Goal: Task Accomplishment & Management: Complete application form

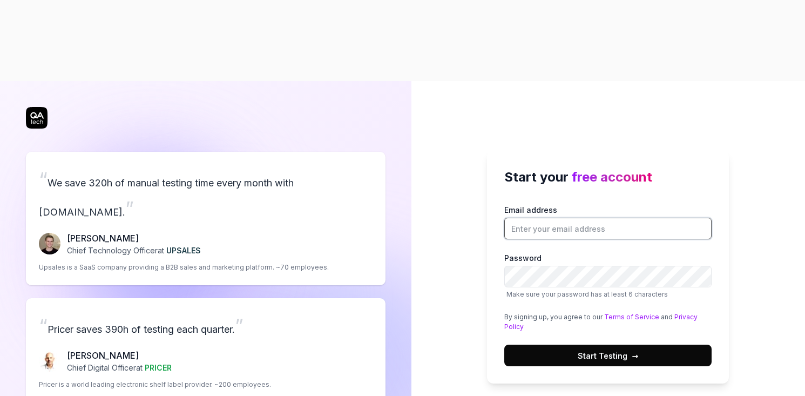
click at [552, 218] on input "Email address" at bounding box center [607, 229] width 207 height 22
type input "[EMAIL_ADDRESS][DOMAIN_NAME]"
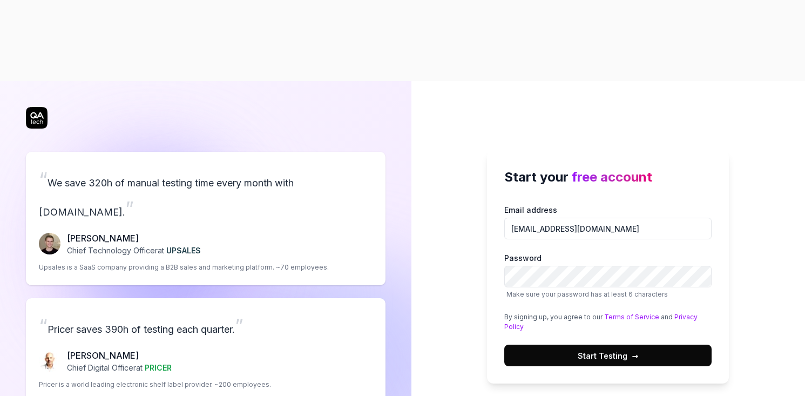
click at [609, 350] on span "Start Testing →" at bounding box center [608, 355] width 60 height 11
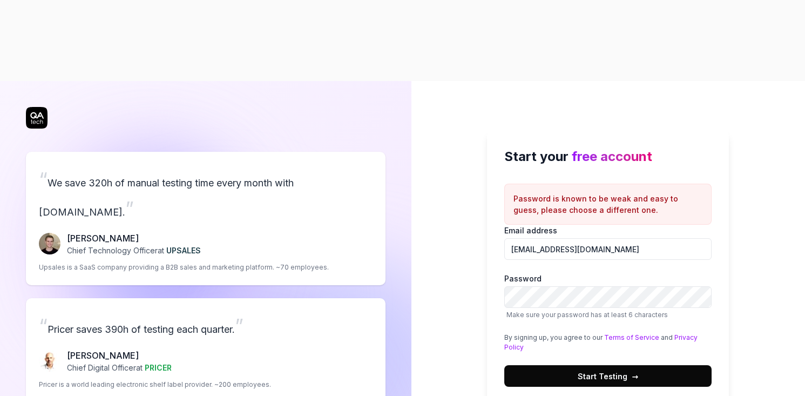
click at [594, 370] on span "Start Testing →" at bounding box center [608, 375] width 60 height 11
click at [579, 370] on span "Start Testing →" at bounding box center [608, 375] width 60 height 11
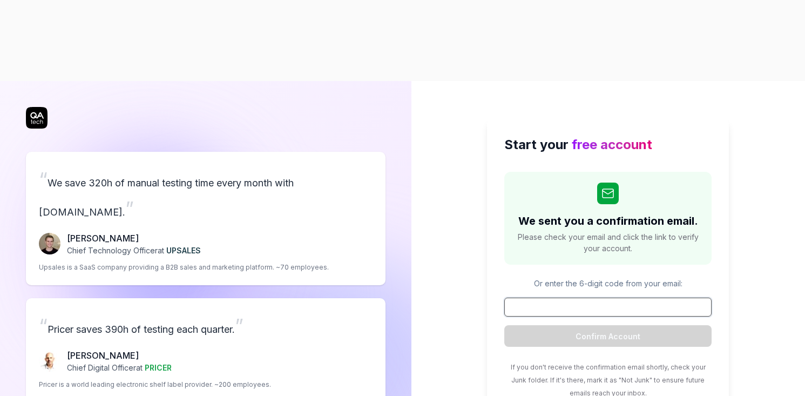
paste input "262236"
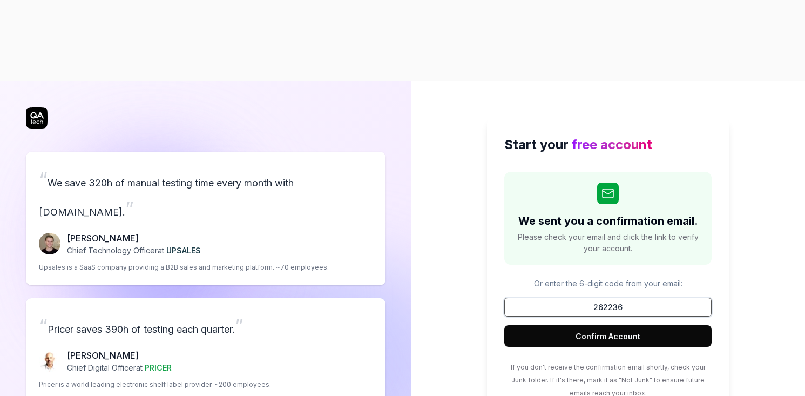
type input "262236"
click at [582, 325] on button "Confirm Account" at bounding box center [607, 336] width 207 height 22
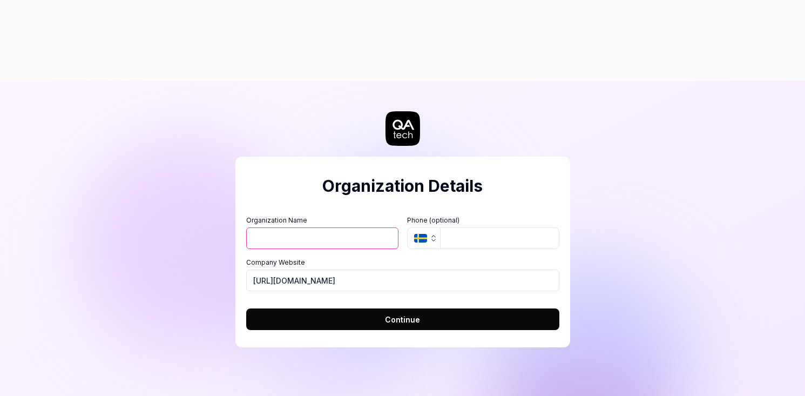
click at [331, 227] on input "Organization Name" at bounding box center [322, 238] width 152 height 22
click at [428, 308] on button "Continue" at bounding box center [402, 319] width 313 height 22
type input "XYZ"
click at [389, 314] on span "Continue" at bounding box center [402, 319] width 35 height 11
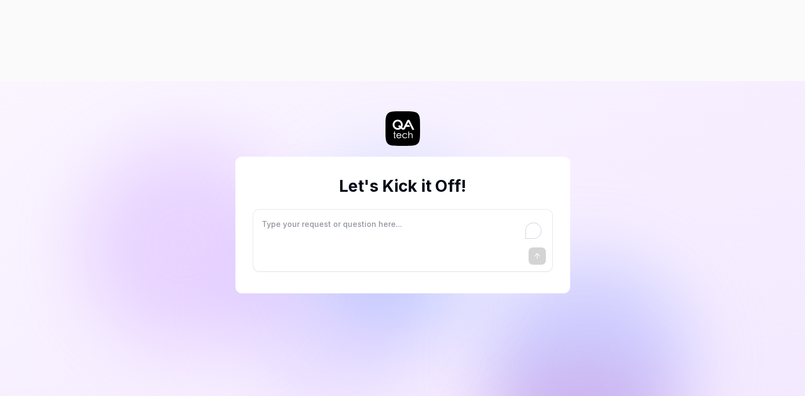
type textarea "*"
type textarea "I"
type textarea "*"
type textarea "I"
type textarea "*"
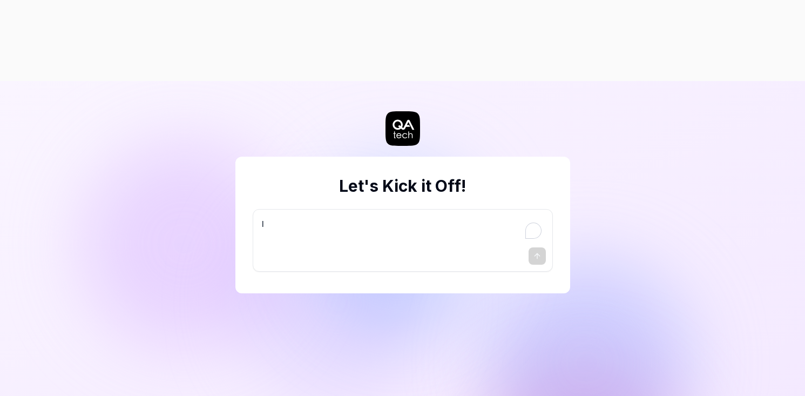
type textarea "I w"
type textarea "*"
type textarea "I wa"
type textarea "*"
type textarea "I wan"
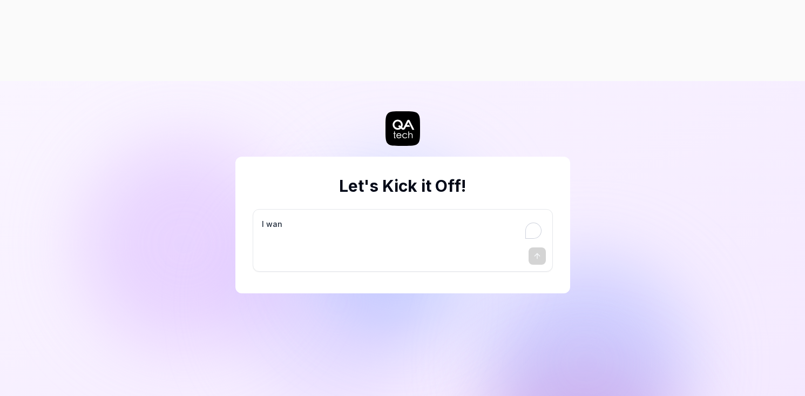
type textarea "*"
type textarea "I want"
type textarea "*"
type textarea "I want"
type textarea "*"
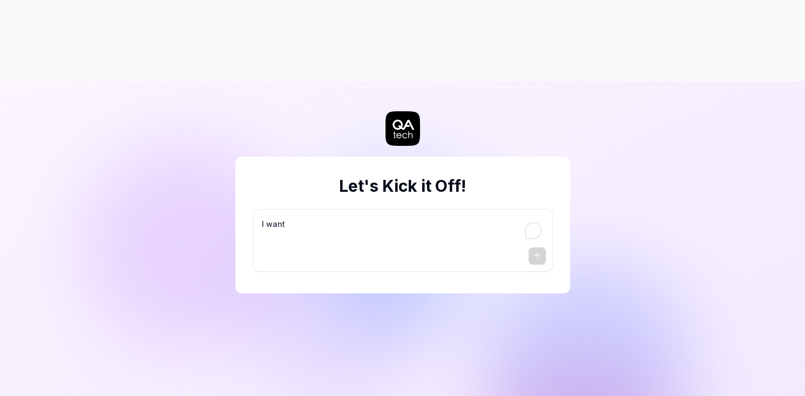
type textarea "I want a"
type textarea "*"
type textarea "I want a"
type textarea "*"
type textarea "I want a g"
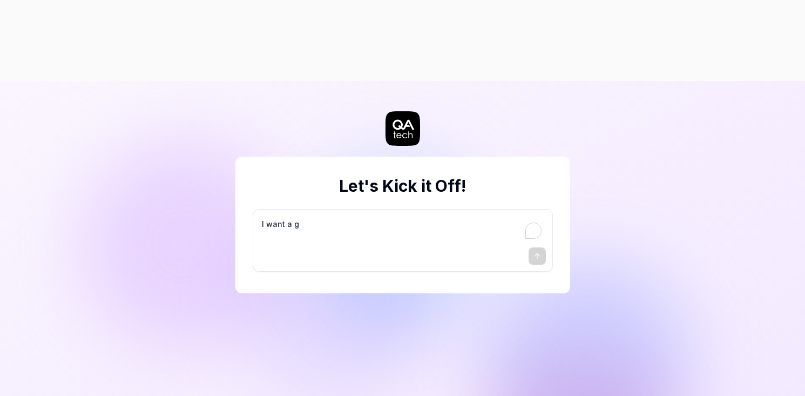
type textarea "*"
type textarea "I want a go"
type textarea "*"
type textarea "I want a goo"
type textarea "*"
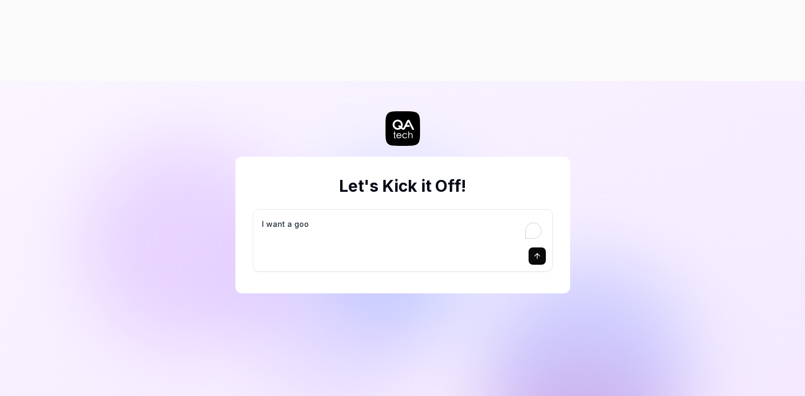
type textarea "I want a good"
type textarea "*"
type textarea "I want a good"
type textarea "*"
type textarea "I want a good t"
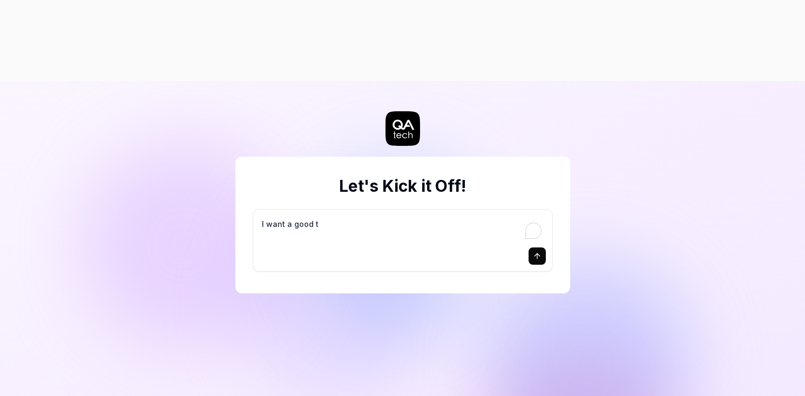
type textarea "*"
type textarea "I want a good te"
type textarea "*"
type textarea "I want a good tes"
type textarea "*"
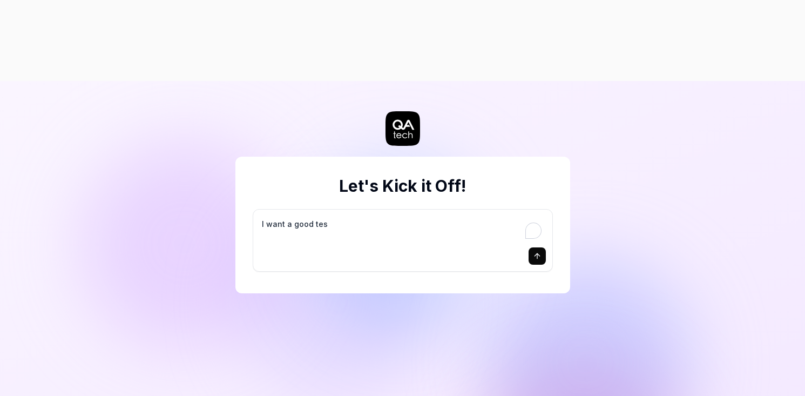
type textarea "I want a good test"
type textarea "*"
type textarea "I want a good test"
type textarea "*"
type textarea "I want a good test s"
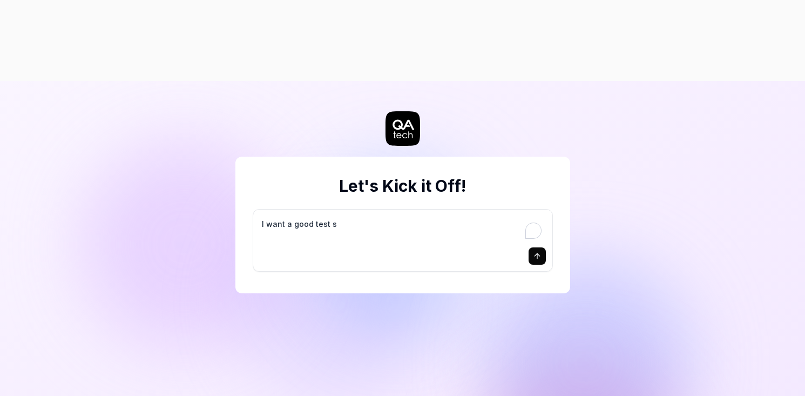
type textarea "*"
type textarea "I want a good test se"
type textarea "*"
type textarea "I want a good test set"
type textarea "*"
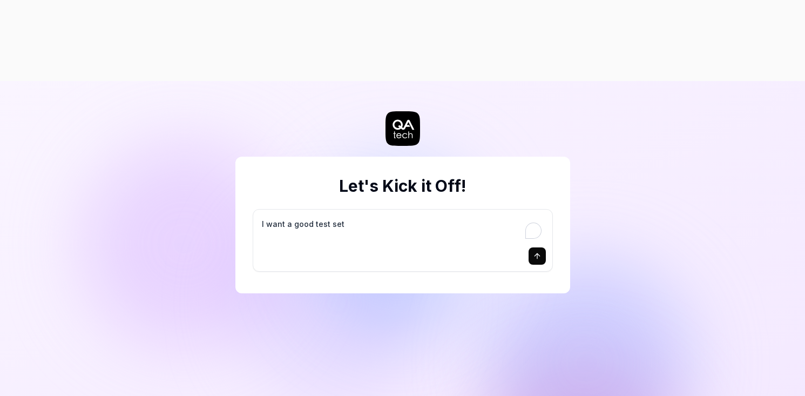
type textarea "I want a good test setu"
type textarea "*"
type textarea "I want a good test setup"
type textarea "*"
type textarea "I want a good test setup"
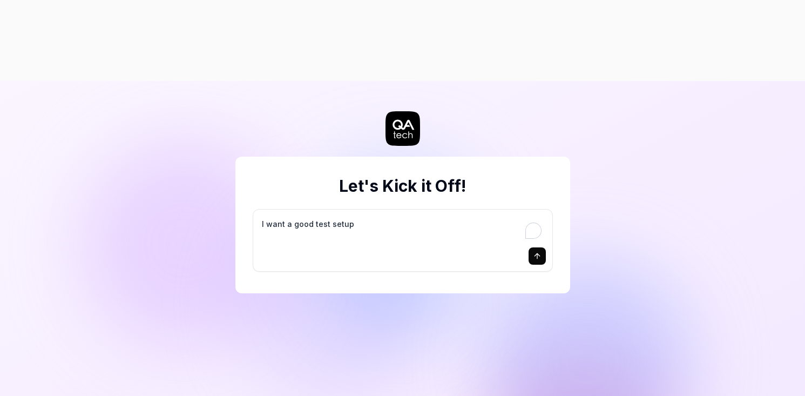
type textarea "*"
type textarea "I want a good test setup f"
type textarea "*"
type textarea "I want a good test setup fo"
type textarea "*"
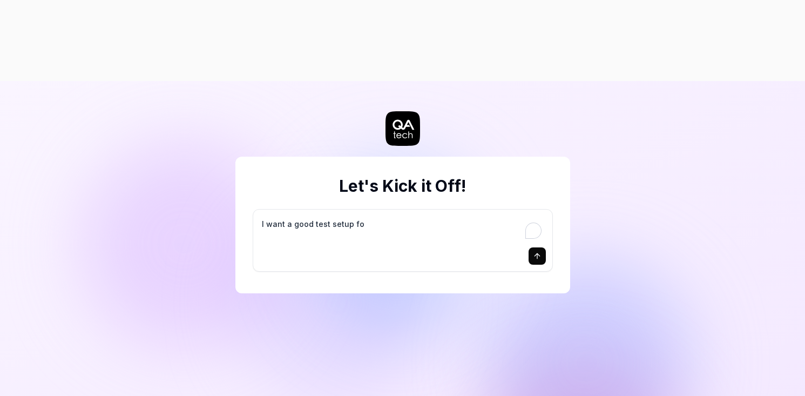
type textarea "I want a good test setup for"
type textarea "*"
type textarea "I want a good test setup for"
type textarea "*"
type textarea "I want a good test setup for m"
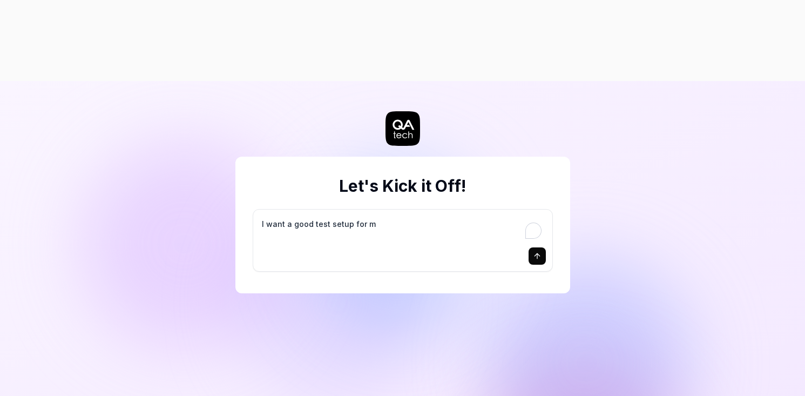
type textarea "*"
type textarea "I want a good test setup for my"
type textarea "*"
type textarea "I want a good test setup for my"
type textarea "*"
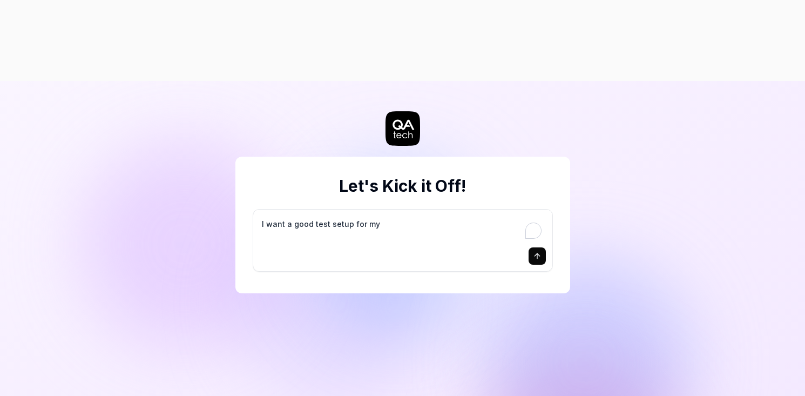
type textarea "I want a good test setup for my s"
type textarea "*"
type textarea "I want a good test setup for my si"
type textarea "*"
type textarea "I want a good test setup for my sit"
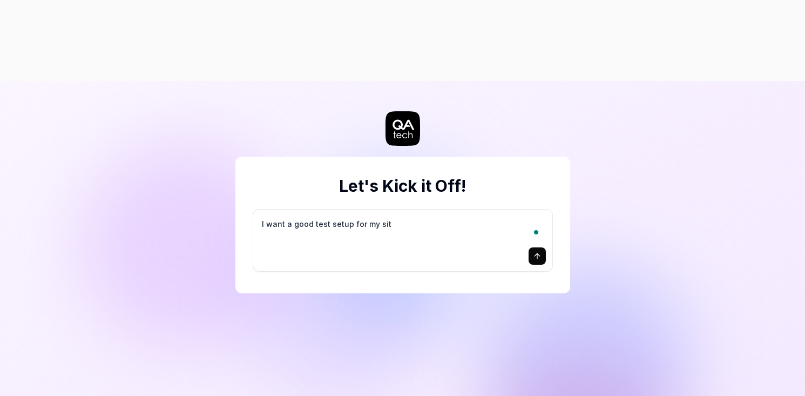
type textarea "*"
type textarea "I want a good test setup for my site"
type textarea "*"
type textarea "I want a good test setup for my site"
type textarea "*"
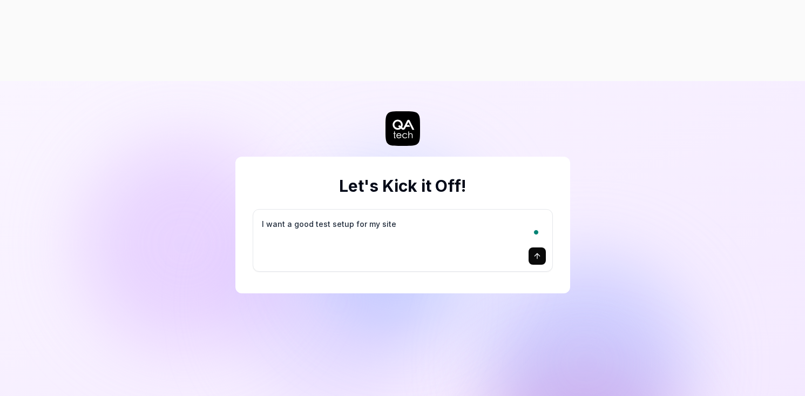
type textarea "I want a good test setup for my site -"
type textarea "*"
type textarea "I want a good test setup for my site -"
type textarea "*"
type textarea "I want a good test setup for my site - h"
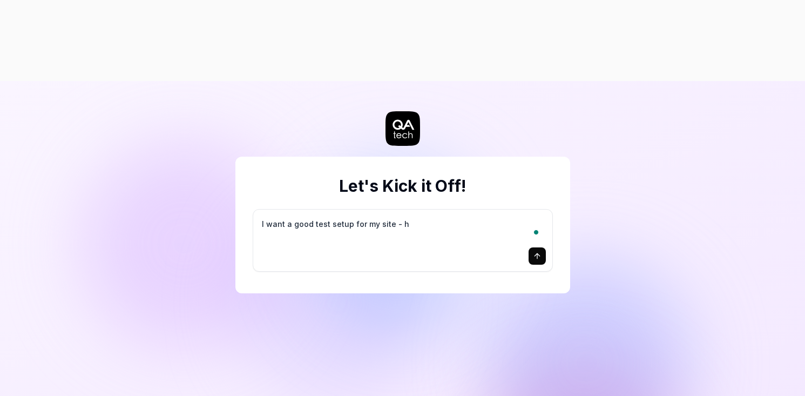
type textarea "*"
type textarea "I want a good test setup for my site - he"
type textarea "*"
type textarea "I want a good test setup for my site - hel"
type textarea "*"
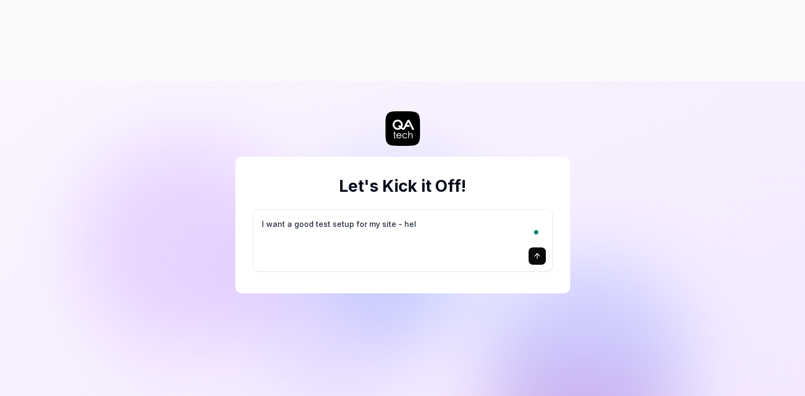
type textarea "I want a good test setup for my site - help"
type textarea "*"
type textarea "I want a good test setup for my site - help"
type textarea "*"
type textarea "I want a good test setup for my site - help m"
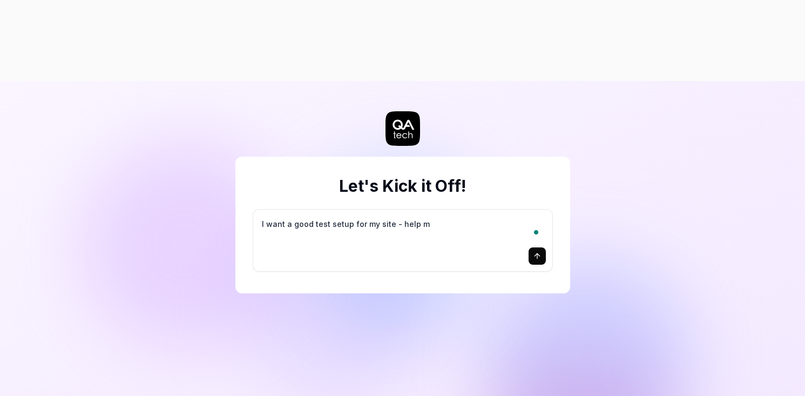
type textarea "*"
type textarea "I want a good test setup for my site - help me"
type textarea "*"
type textarea "I want a good test setup for my site - help me"
type textarea "*"
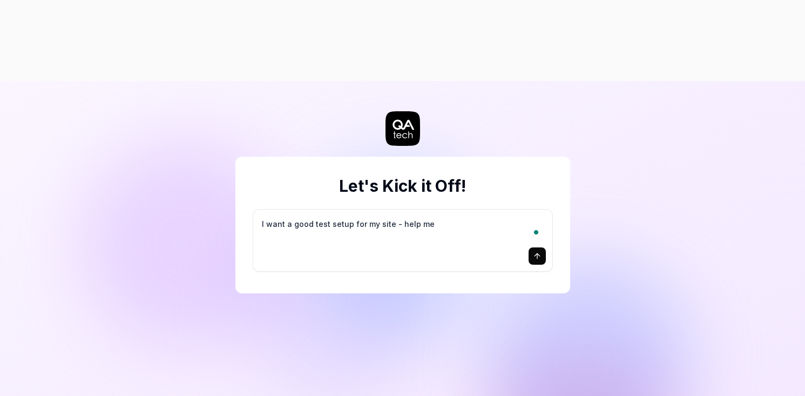
type textarea "I want a good test setup for my site - help me c"
type textarea "*"
type textarea "I want a good test setup for my site - help me cr"
type textarea "*"
type textarea "I want a good test setup for my site - help me cre"
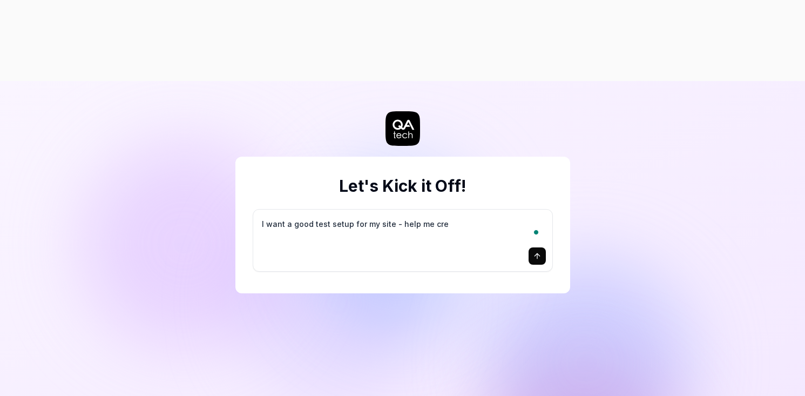
type textarea "*"
type textarea "I want a good test setup for my site - help me crea"
type textarea "*"
type textarea "I want a good test setup for my site - help me creat"
type textarea "*"
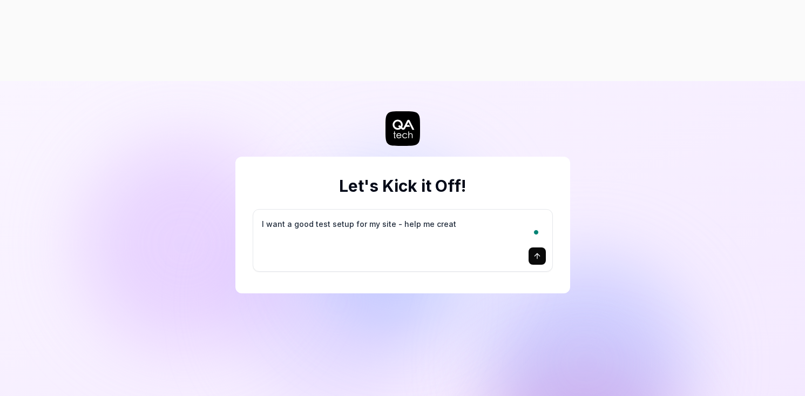
type textarea "I want a good test setup for my site - help me create"
type textarea "*"
type textarea "I want a good test setup for my site - help me create"
type textarea "*"
type textarea "I want a good test setup for my site - help me create t"
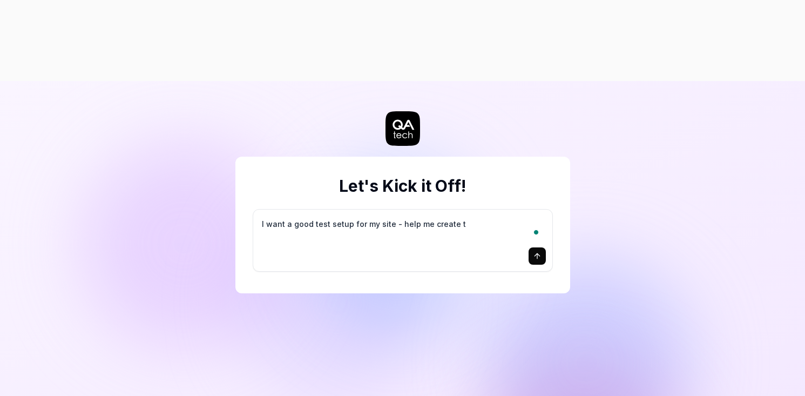
type textarea "*"
type textarea "I want a good test setup for my site - help me create th"
type textarea "*"
type textarea "I want a good test setup for my site - help me create the"
type textarea "*"
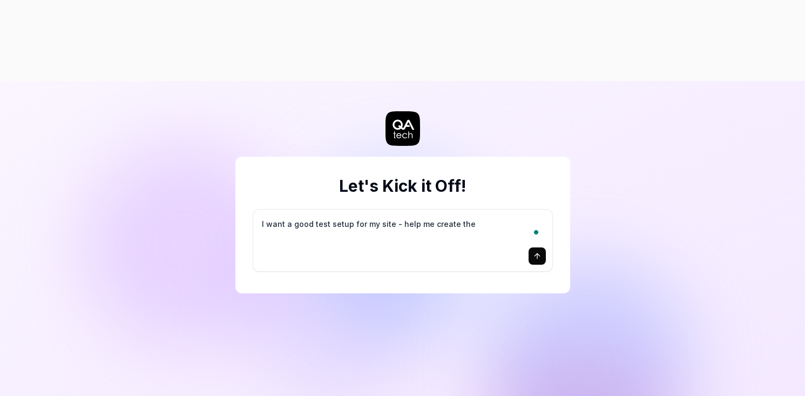
type textarea "I want a good test setup for my site - help me create the"
type textarea "*"
type textarea "I want a good test setup for my site - help me create the f"
type textarea "*"
type textarea "I want a good test setup for my site - help me create the fi"
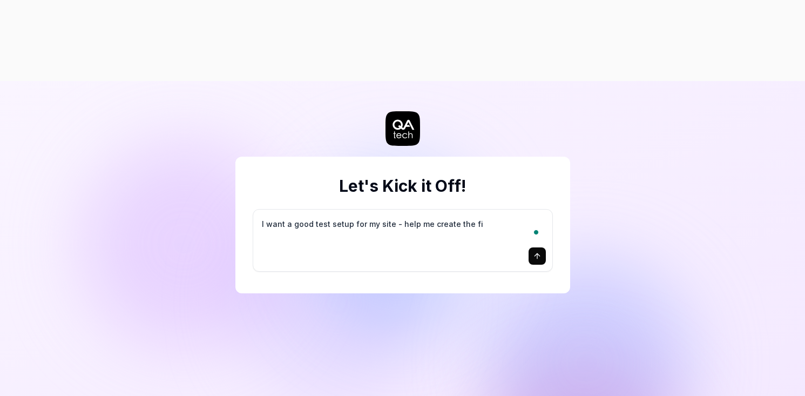
type textarea "*"
type textarea "I want a good test setup for my site - help me create the fir"
type textarea "*"
type textarea "I want a good test setup for my site - help me create the firs"
type textarea "*"
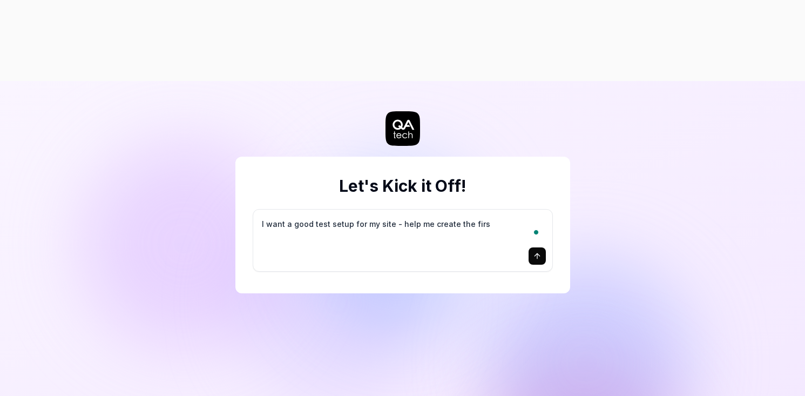
type textarea "I want a good test setup for my site - help me create the first"
type textarea "*"
type textarea "I want a good test setup for my site - help me create the first"
type textarea "*"
type textarea "I want a good test setup for my site - help me create the first 3"
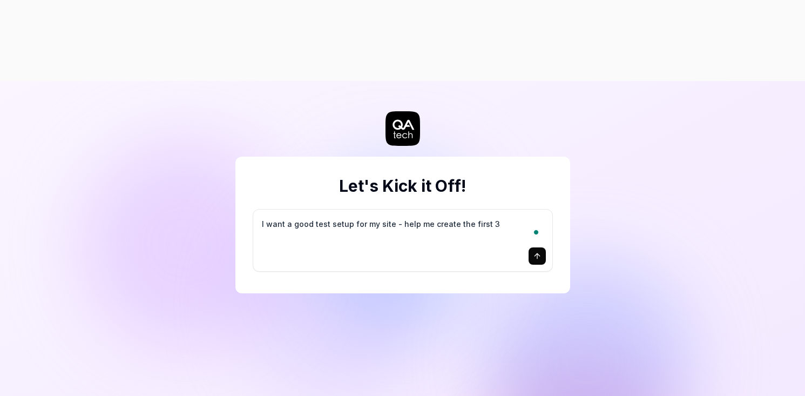
type textarea "*"
type textarea "I want a good test setup for my site - help me create the first 3-"
type textarea "*"
type textarea "I want a good test setup for my site - help me create the first 3-5"
type textarea "*"
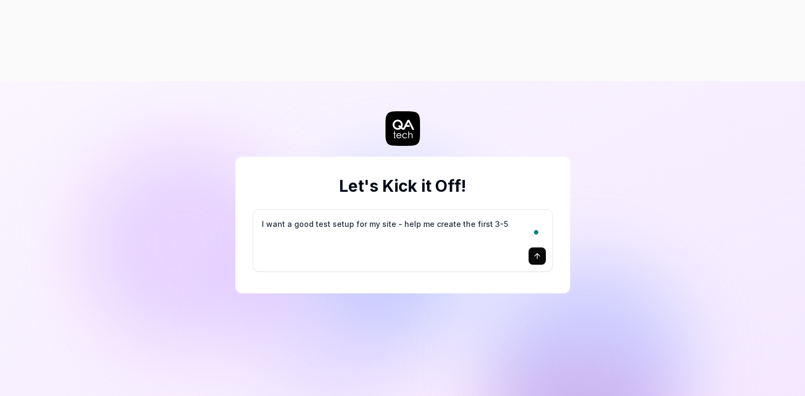
type textarea "I want a good test setup for my site - help me create the first 3-5"
type textarea "*"
type textarea "I want a good test setup for my site - help me create the first 3-5 t"
type textarea "*"
type textarea "I want a good test setup for my site - help me create the first 3-5 te"
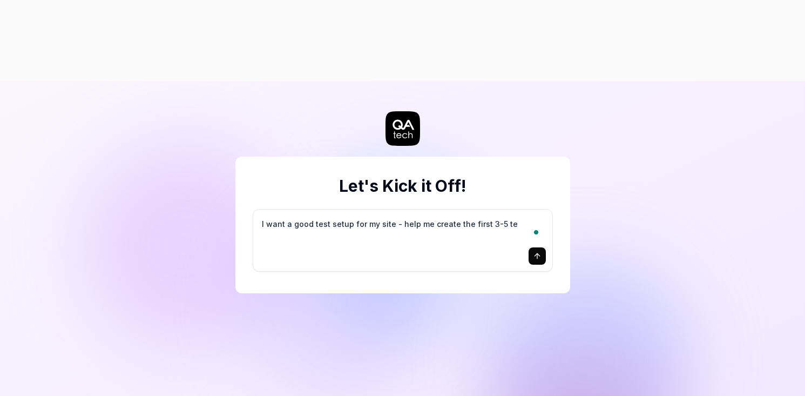
type textarea "*"
type textarea "I want a good test setup for my site - help me create the first 3-5 tes"
type textarea "*"
type textarea "I want a good test setup for my site - help me create the first 3-5 test"
type textarea "*"
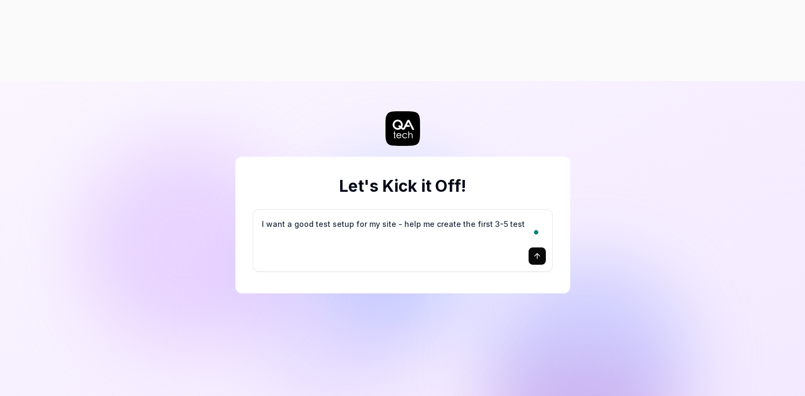
type textarea "I want a good test setup for my site - help me create the first 3-5 test"
type textarea "*"
type textarea "I want a good test setup for my site - help me create the first 3-5 test c"
type textarea "*"
type textarea "I want a good test setup for my site - help me create the first 3-5 test ca"
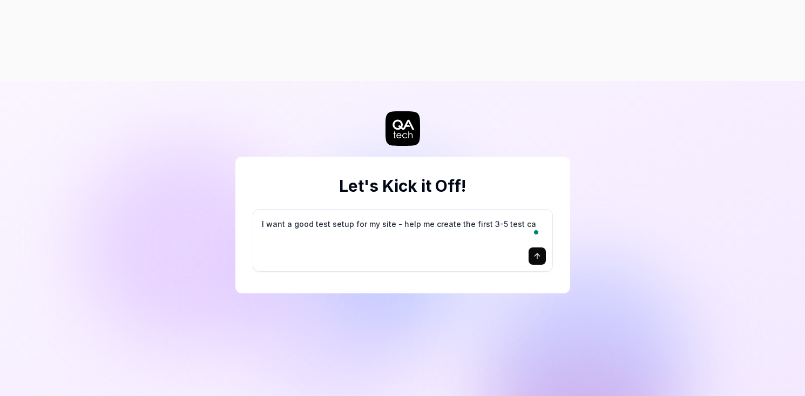
type textarea "*"
type textarea "I want a good test setup for my site - help me create the first 3-5 test cas"
type textarea "*"
type textarea "I want a good test setup for my site - help me create the first 3-5 test case"
type textarea "*"
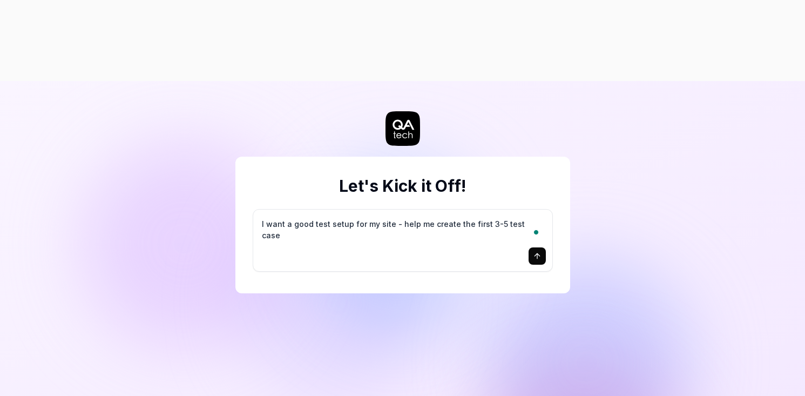
type textarea "I want a good test setup for my site - help me create the first 3-5 test cases"
click at [539, 252] on icon "submit" at bounding box center [537, 256] width 9 height 9
type textarea "*"
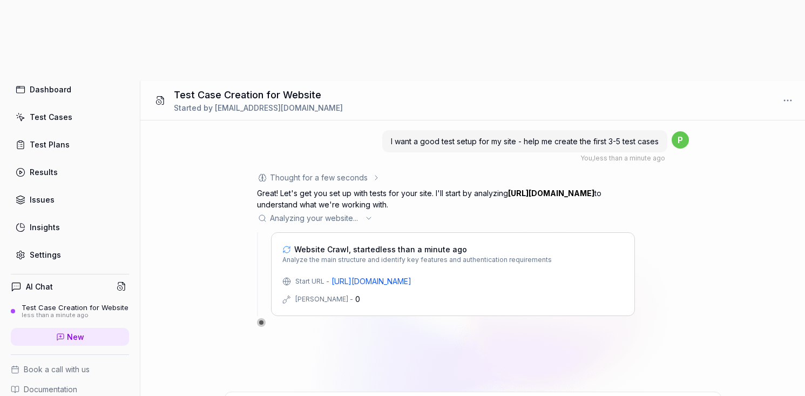
scroll to position [48, 0]
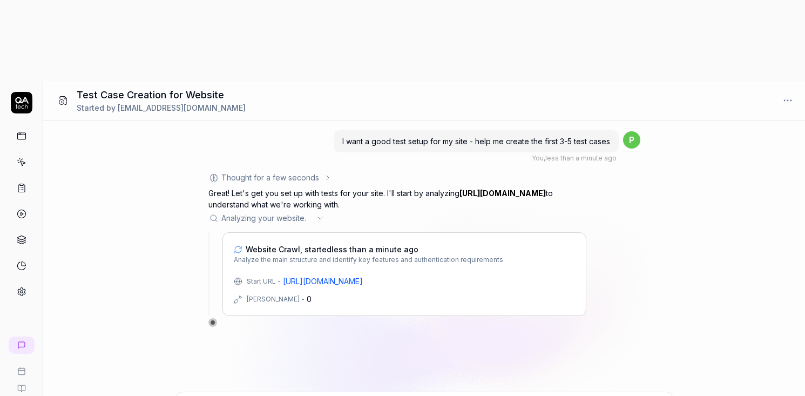
scroll to position [0, 0]
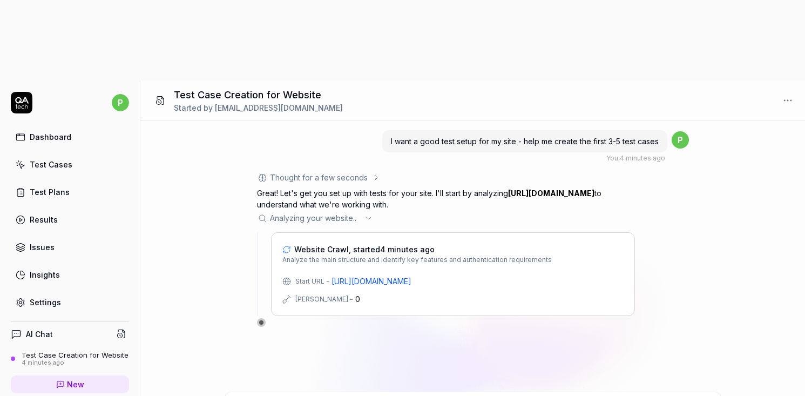
click at [260, 319] on div at bounding box center [261, 322] width 6 height 6
click at [351, 293] on div "[PERSON_NAME] - 0" at bounding box center [452, 298] width 341 height 11
click at [370, 214] on icon at bounding box center [368, 218] width 9 height 9
click at [350, 212] on span "Analyzing your website .. ." at bounding box center [315, 217] width 91 height 11
click at [378, 173] on icon at bounding box center [376, 177] width 9 height 9
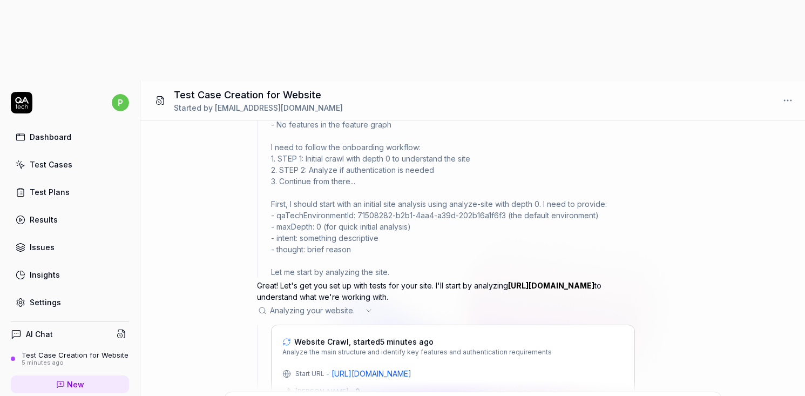
scroll to position [201, 0]
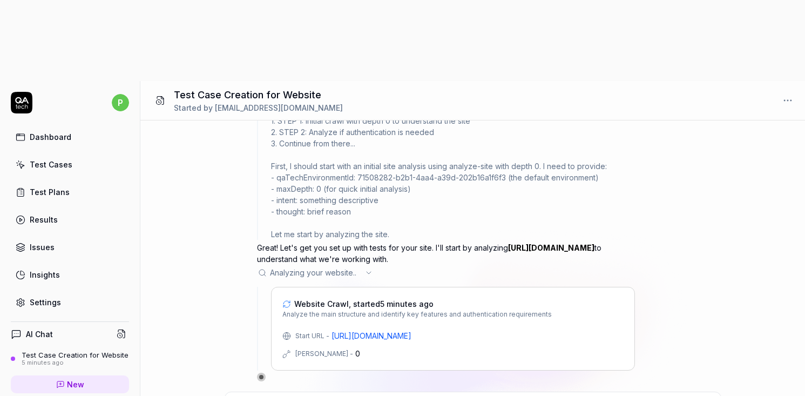
click at [367, 268] on icon at bounding box center [368, 272] width 9 height 9
click at [370, 268] on icon at bounding box center [368, 272] width 9 height 9
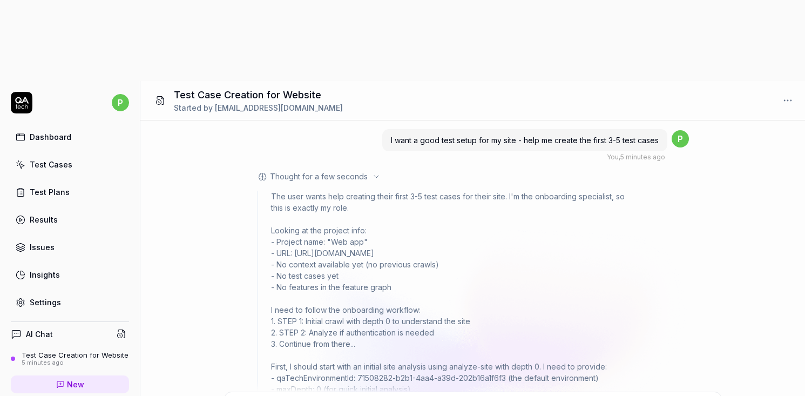
scroll to position [0, 0]
click at [372, 173] on icon at bounding box center [376, 177] width 9 height 9
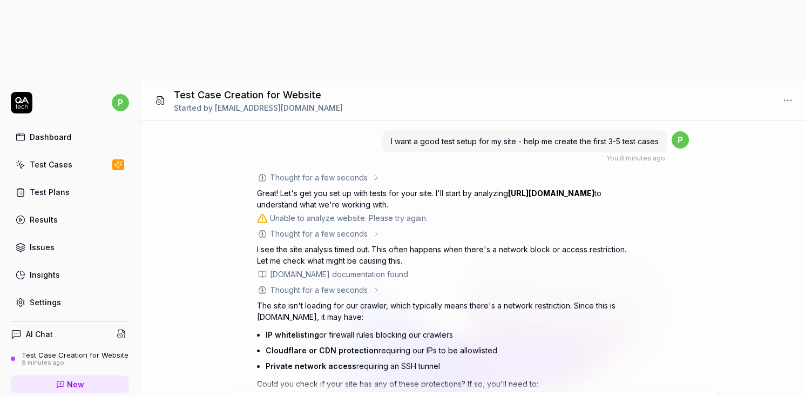
scroll to position [86, 0]
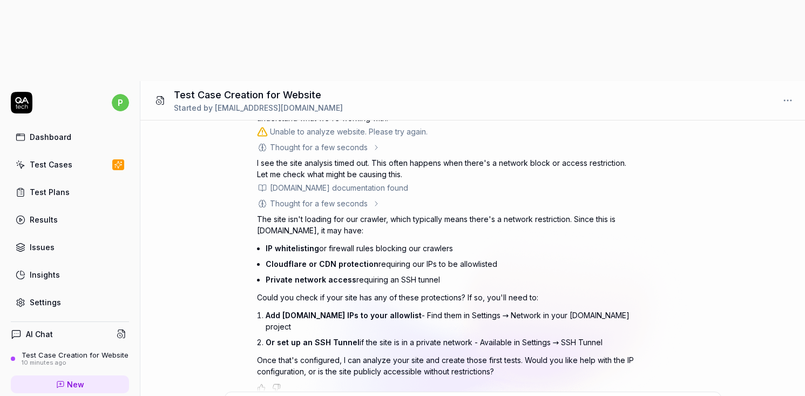
type textarea "*"
